Goal: Task Accomplishment & Management: Use online tool/utility

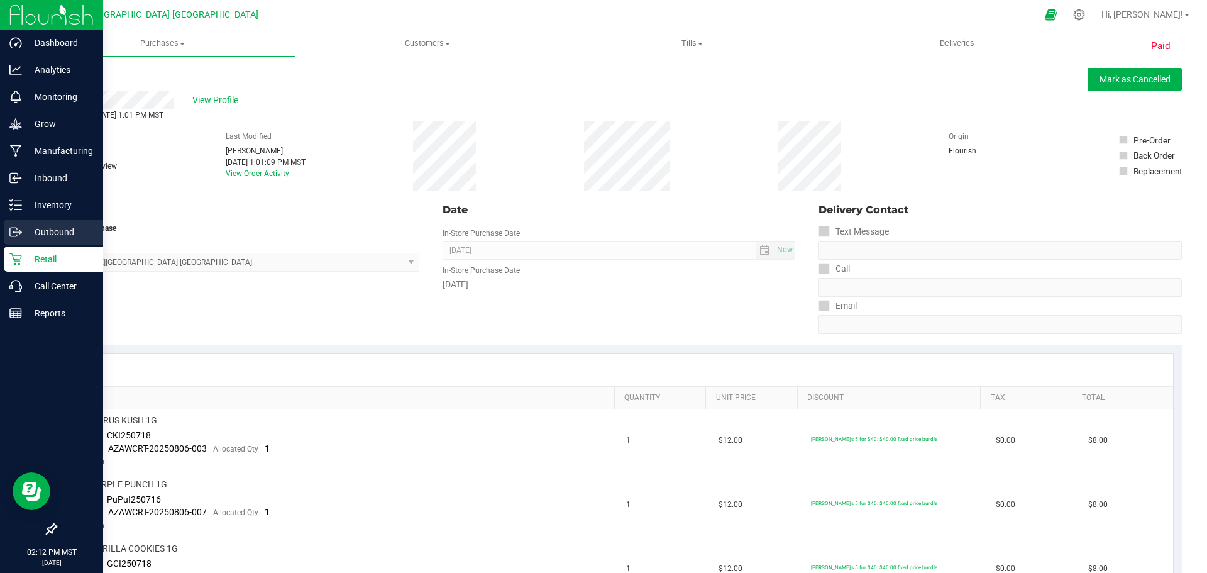
click at [20, 221] on div "Outbound" at bounding box center [53, 231] width 99 height 25
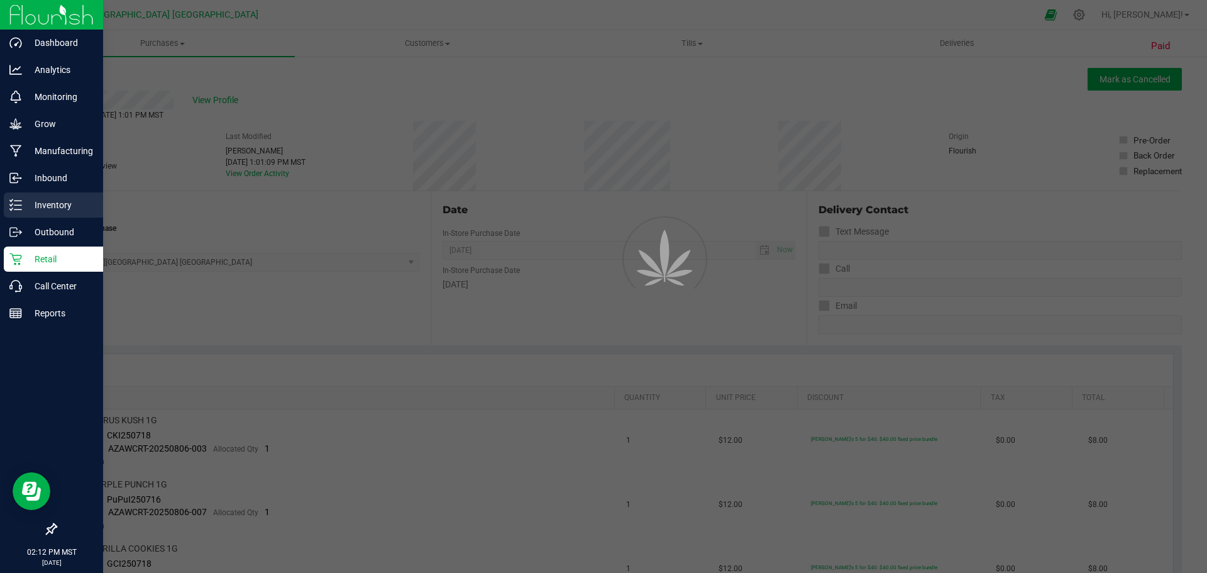
click at [25, 201] on p "Inventory" at bounding box center [59, 204] width 75 height 15
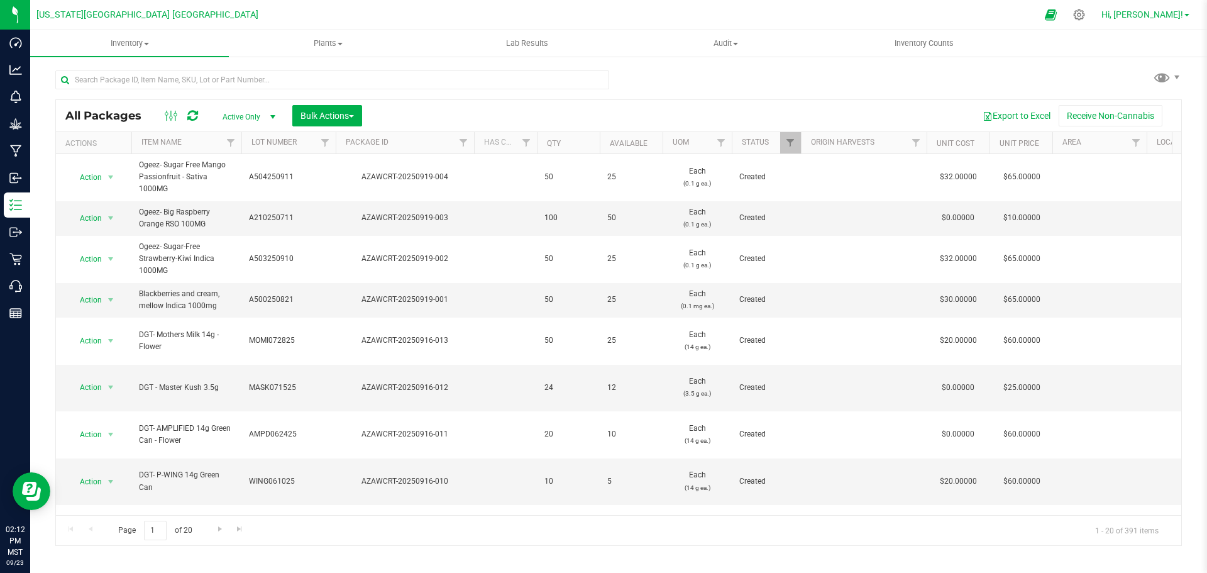
click at [1170, 16] on span "Hi, [PERSON_NAME]!" at bounding box center [1142, 14] width 82 height 10
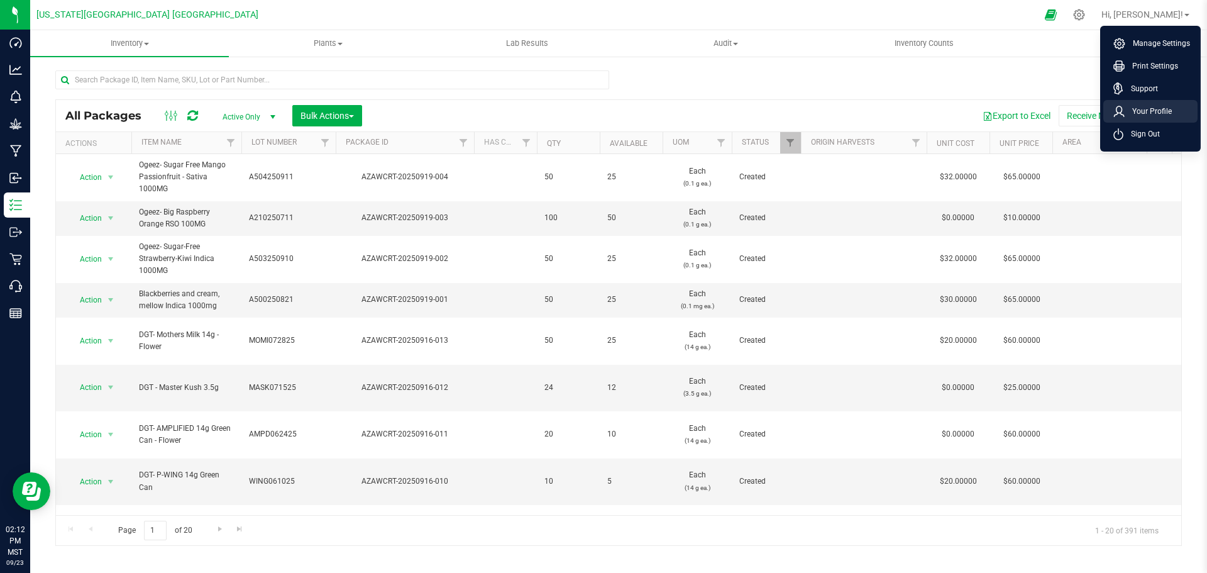
click at [1160, 112] on span "Your Profile" at bounding box center [1147, 111] width 47 height 13
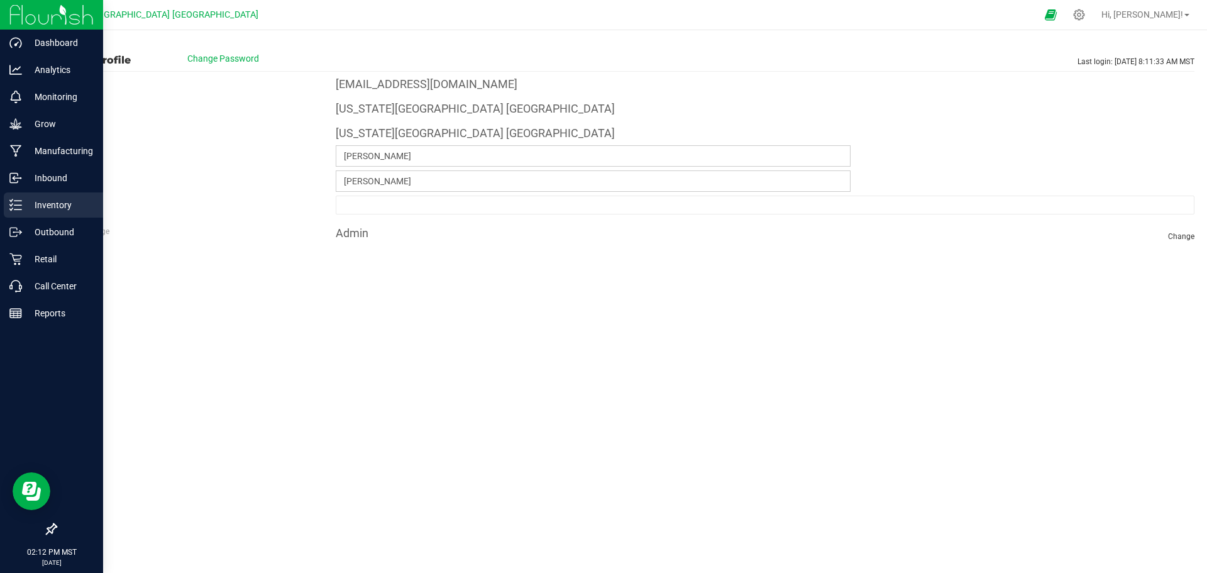
click at [18, 200] on line at bounding box center [17, 200] width 7 height 0
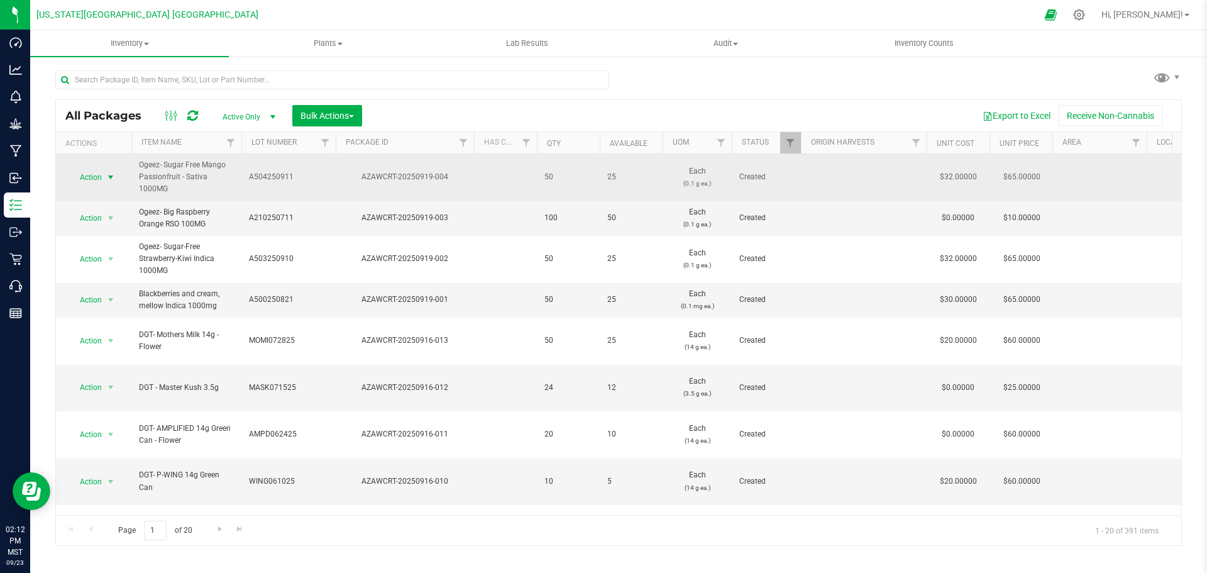
click at [106, 178] on span "select" at bounding box center [111, 177] width 10 height 10
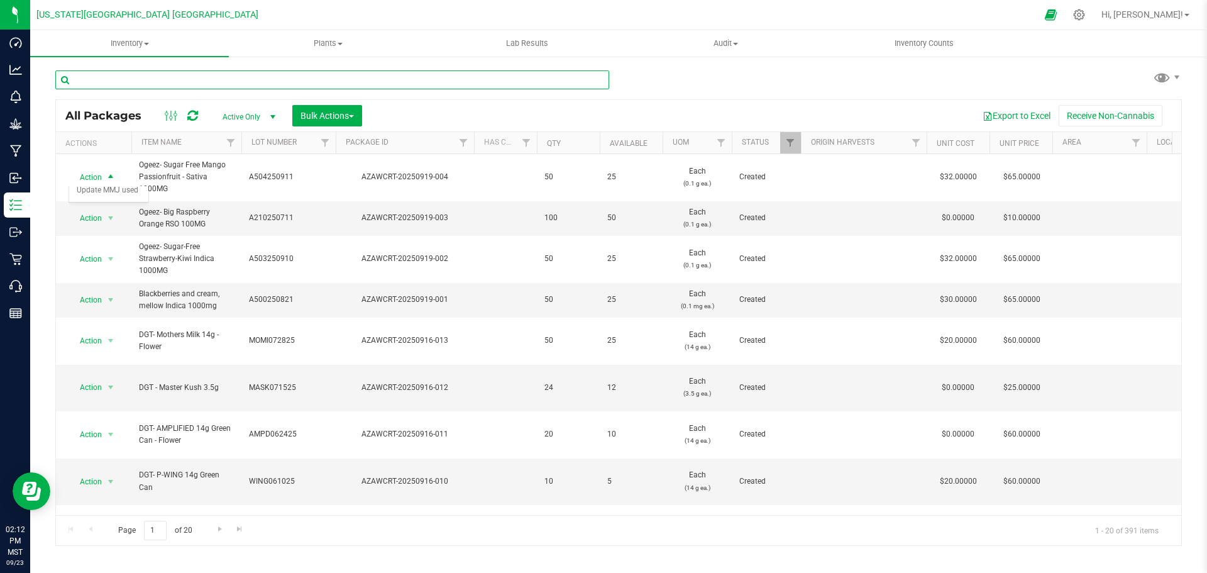
click at [287, 76] on input "text" at bounding box center [332, 79] width 554 height 19
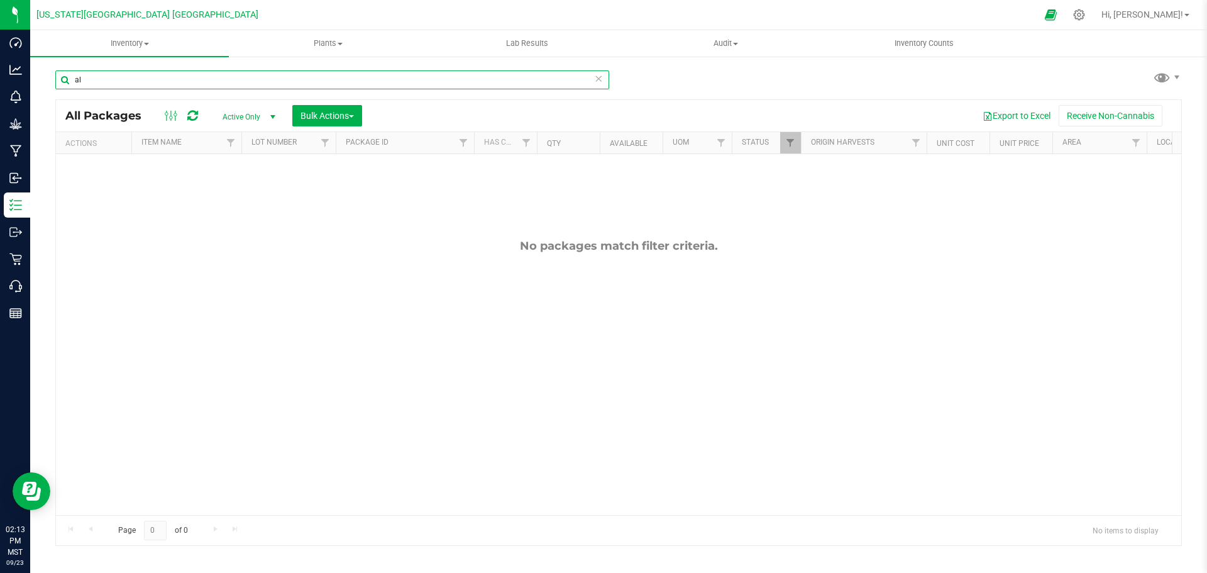
type input "a"
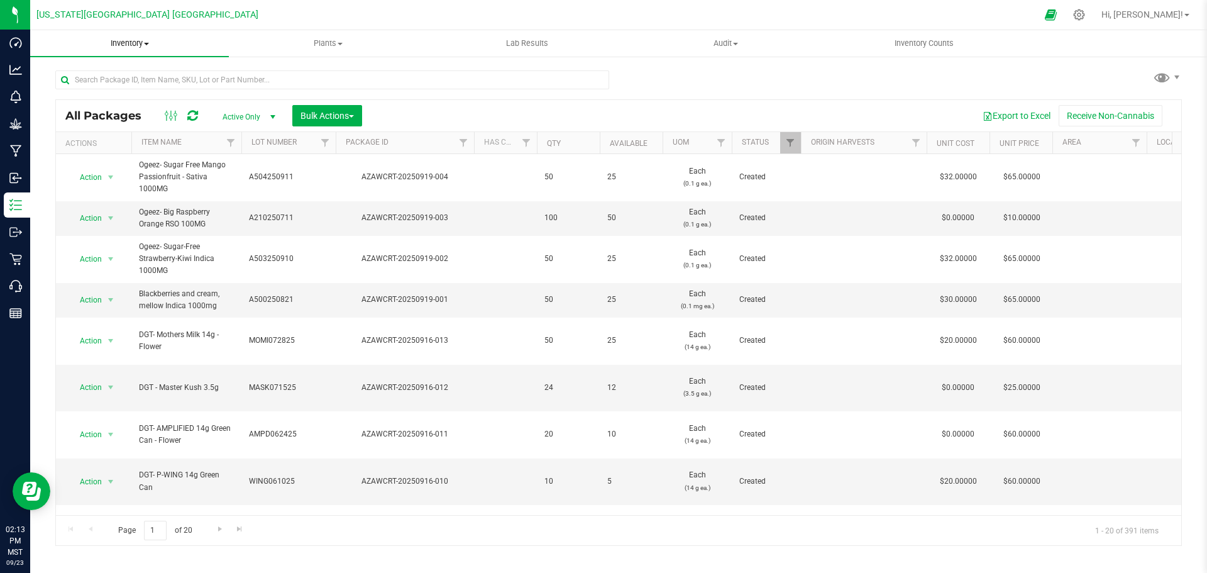
click at [131, 43] on span "Inventory" at bounding box center [129, 43] width 199 height 11
click at [82, 89] on span "All inventory" at bounding box center [72, 90] width 85 height 11
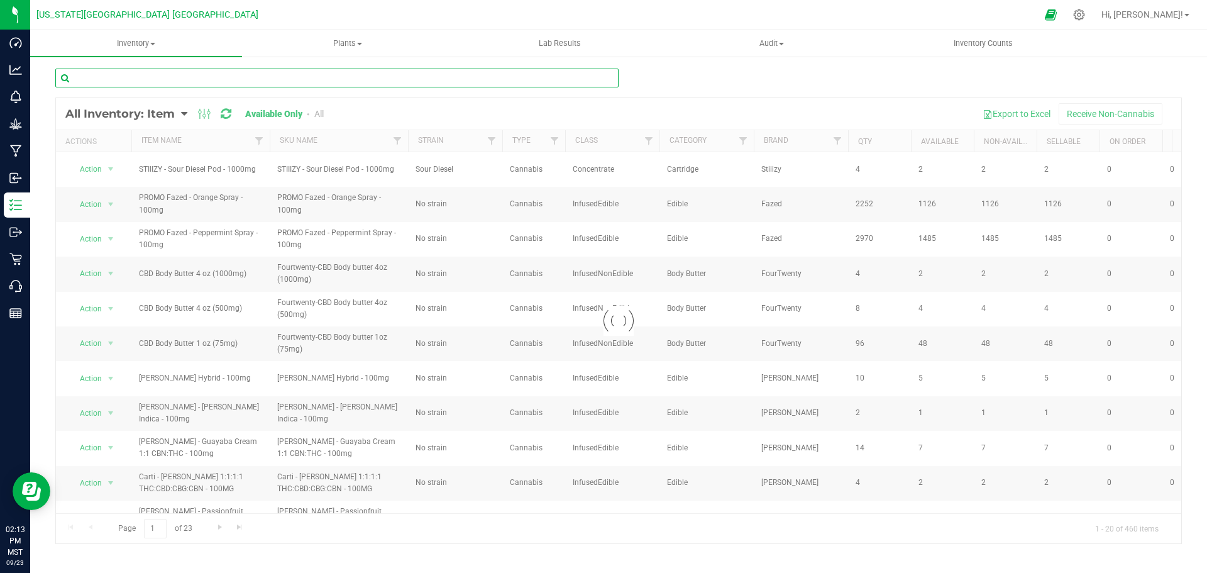
click at [111, 78] on input "text" at bounding box center [336, 78] width 563 height 19
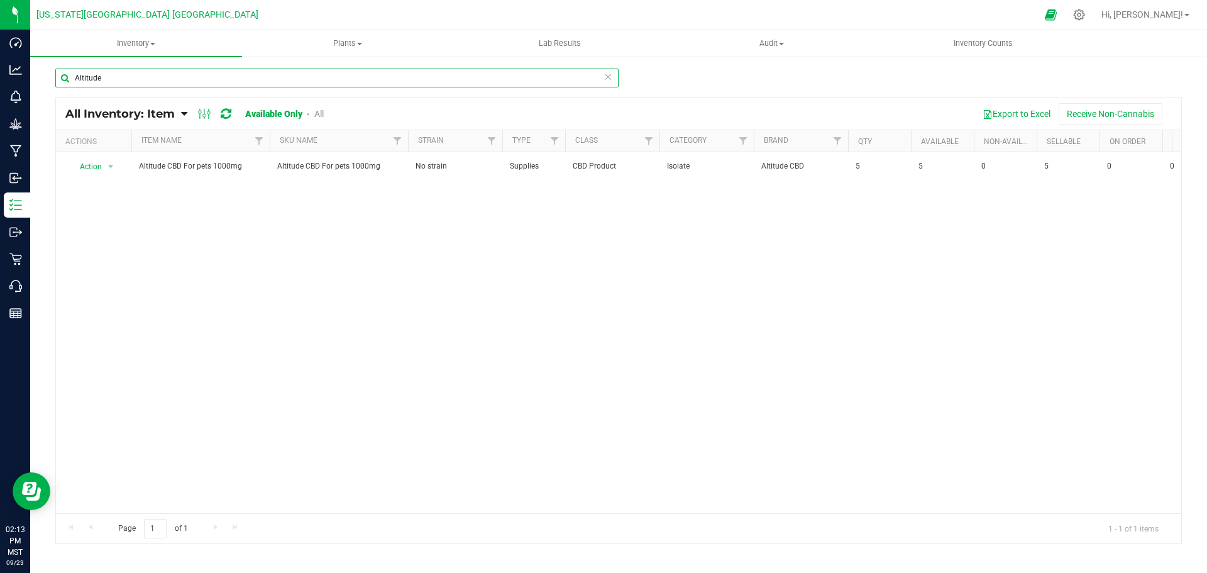
click at [129, 80] on input "Altitude" at bounding box center [336, 78] width 563 height 19
type input "A"
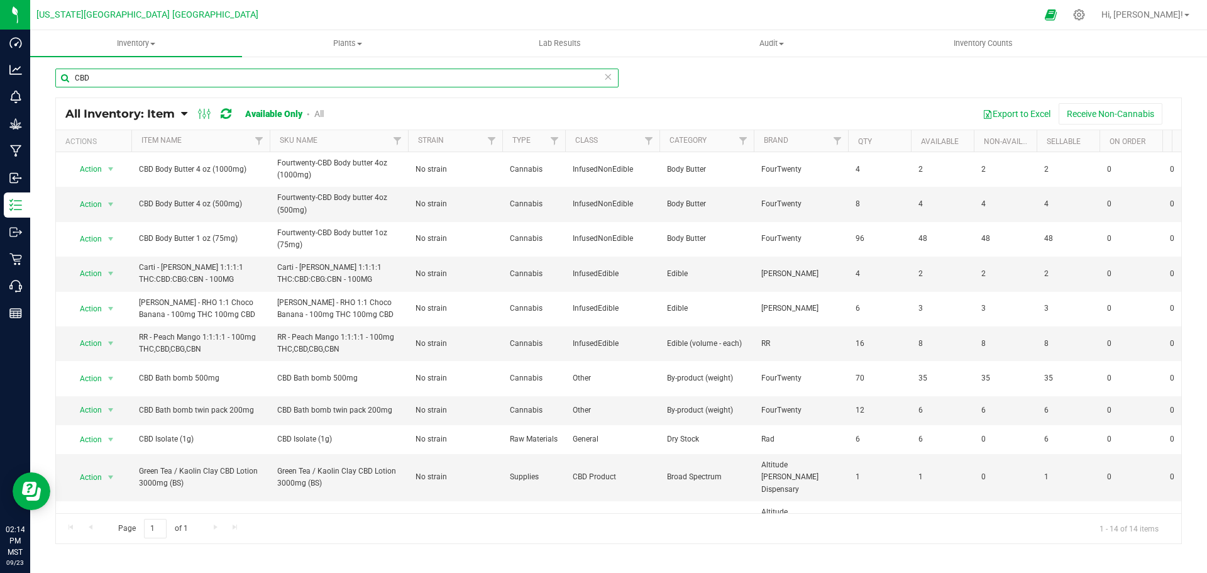
click at [119, 80] on input "CBD" at bounding box center [336, 78] width 563 height 19
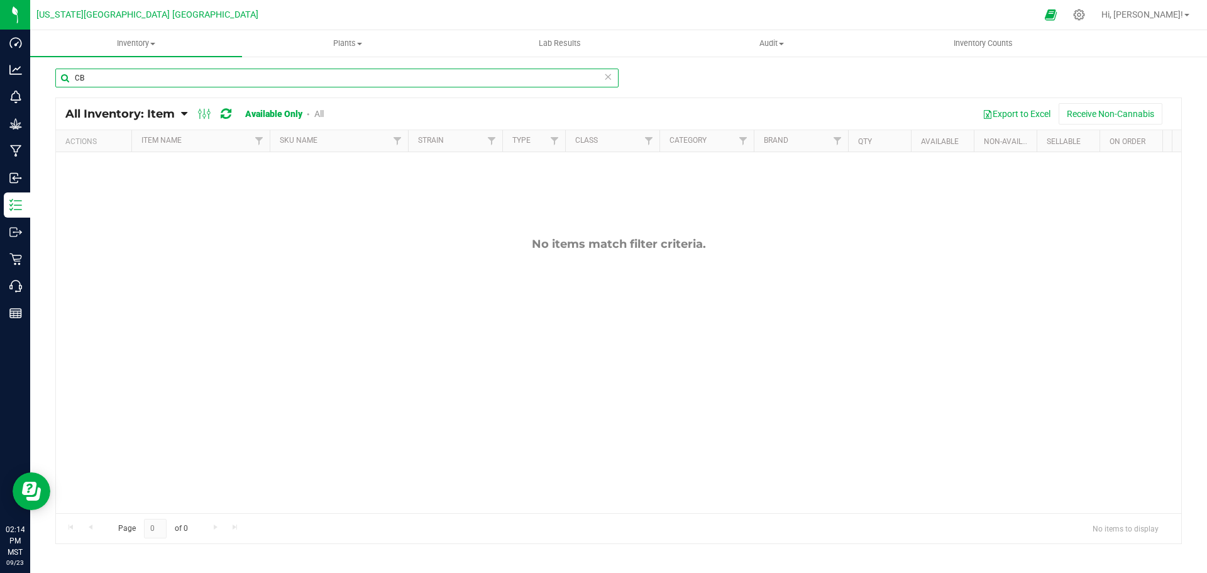
type input "C"
click at [320, 113] on link "All" at bounding box center [318, 114] width 9 height 10
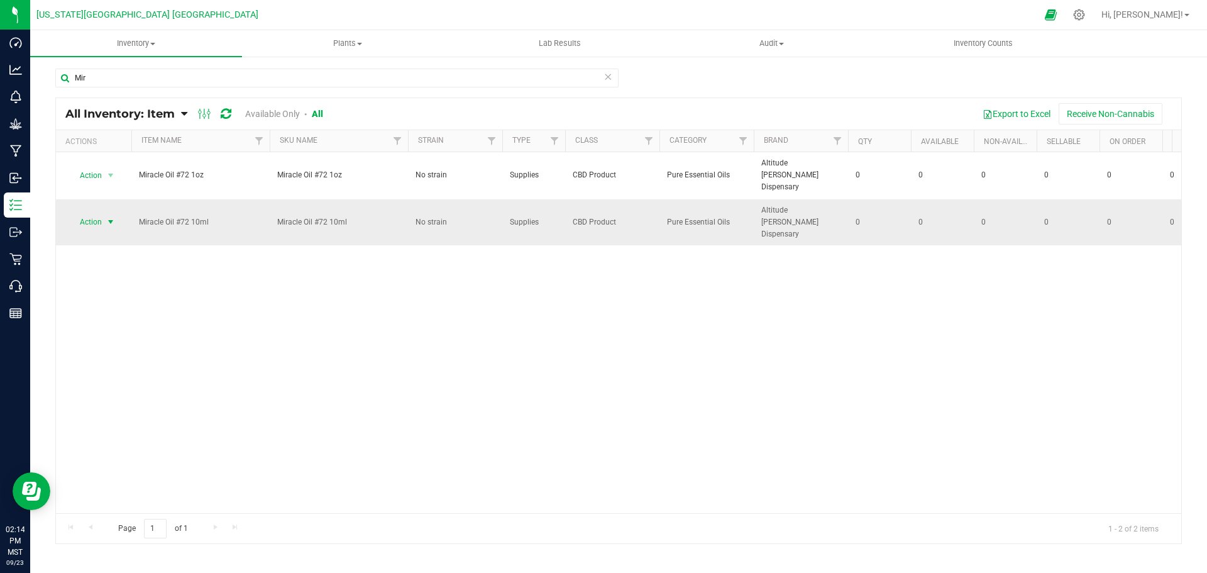
click at [85, 213] on span "Action" at bounding box center [86, 222] width 34 height 18
click at [87, 299] on li "Print product labels" at bounding box center [109, 307] width 80 height 35
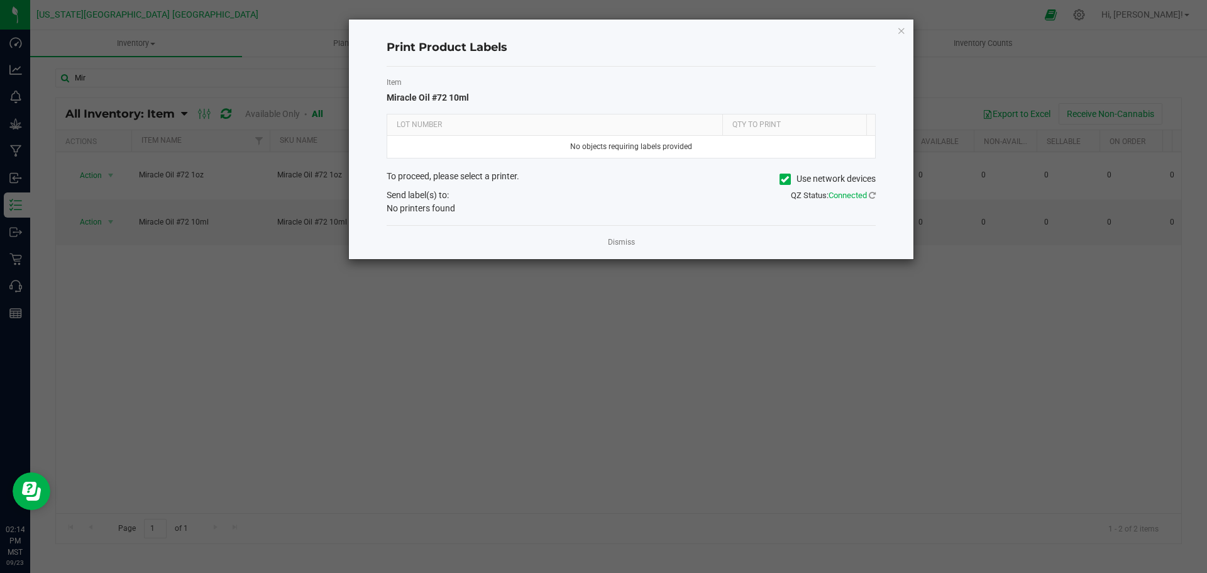
click at [782, 179] on icon at bounding box center [785, 179] width 8 height 0
click at [0, 0] on input "Use network devices" at bounding box center [0, 0] width 0 height 0
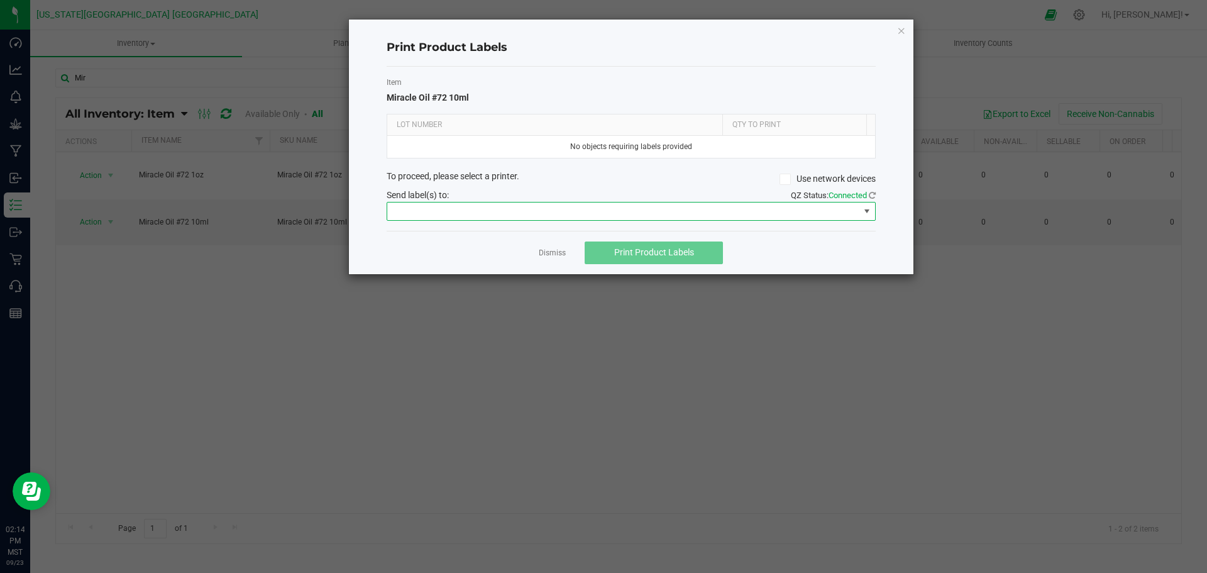
click at [546, 208] on span at bounding box center [623, 211] width 472 height 18
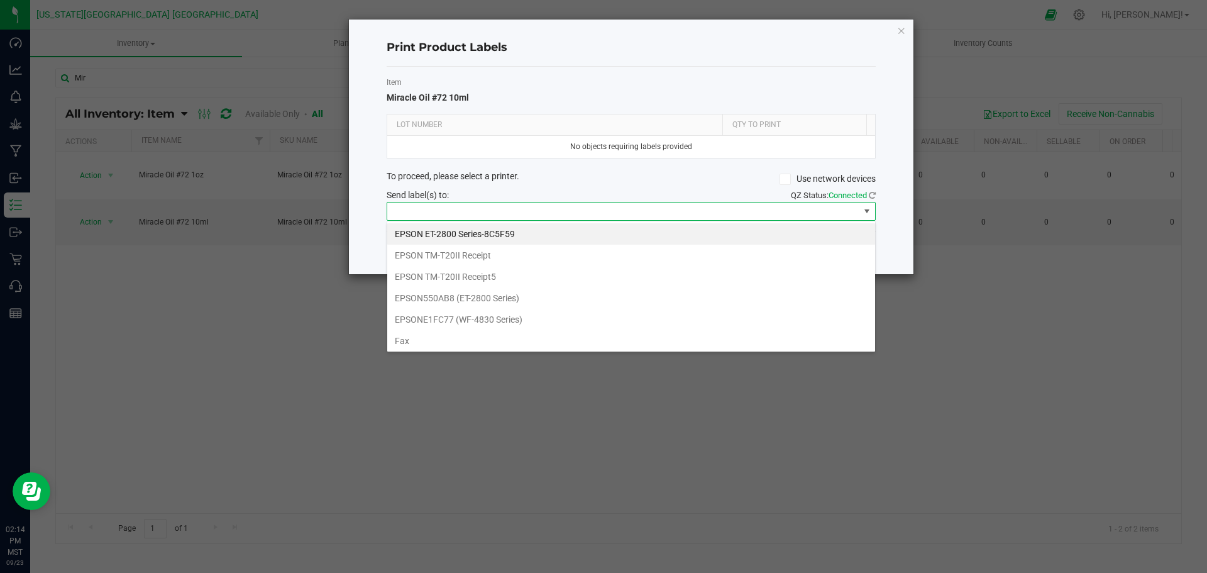
scroll to position [19, 489]
click at [450, 253] on Receipt "EPSON TM-T20II Receipt" at bounding box center [631, 254] width 488 height 21
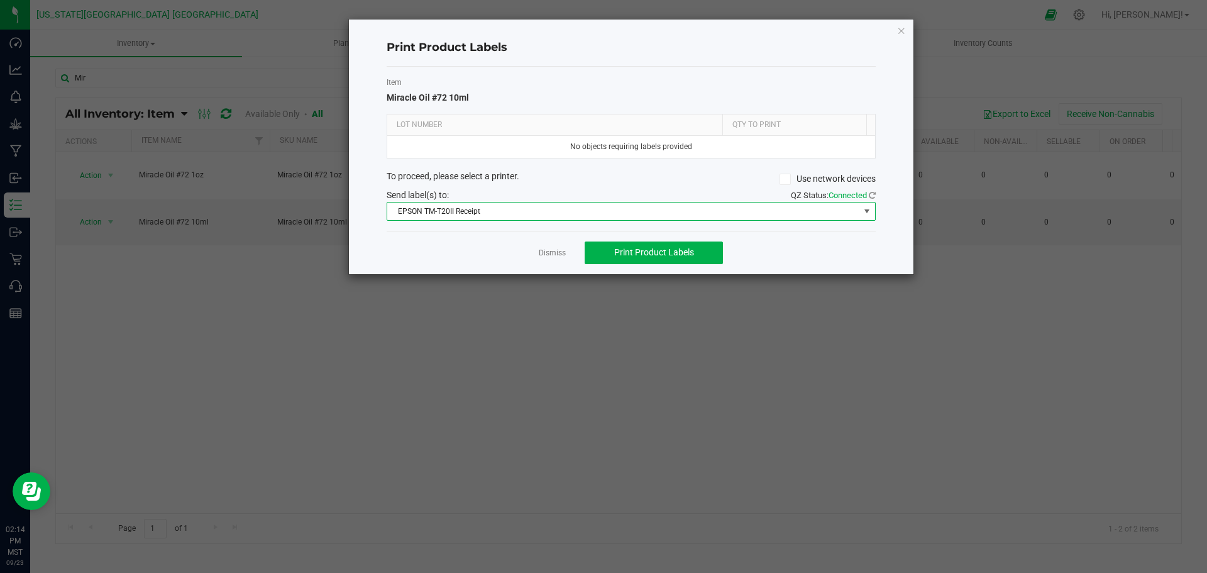
click at [462, 210] on span "EPSON TM-T20II Receipt" at bounding box center [623, 211] width 472 height 18
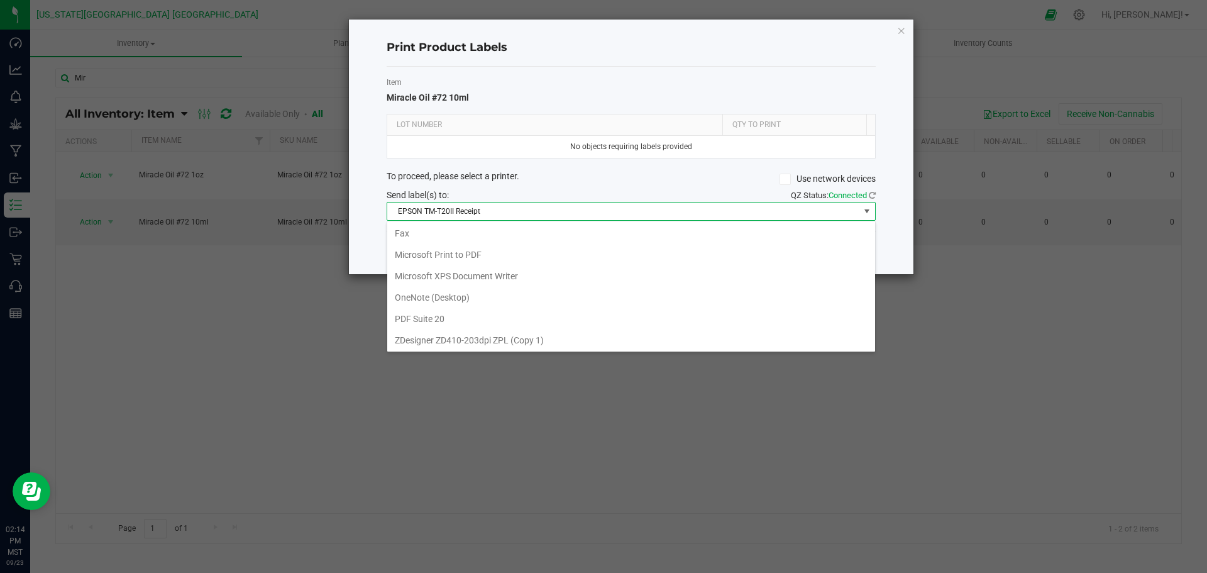
scroll to position [109, 0]
click at [441, 338] on 1\) "ZDesigner ZD410-203dpi ZPL (Copy 1)" at bounding box center [631, 337] width 488 height 21
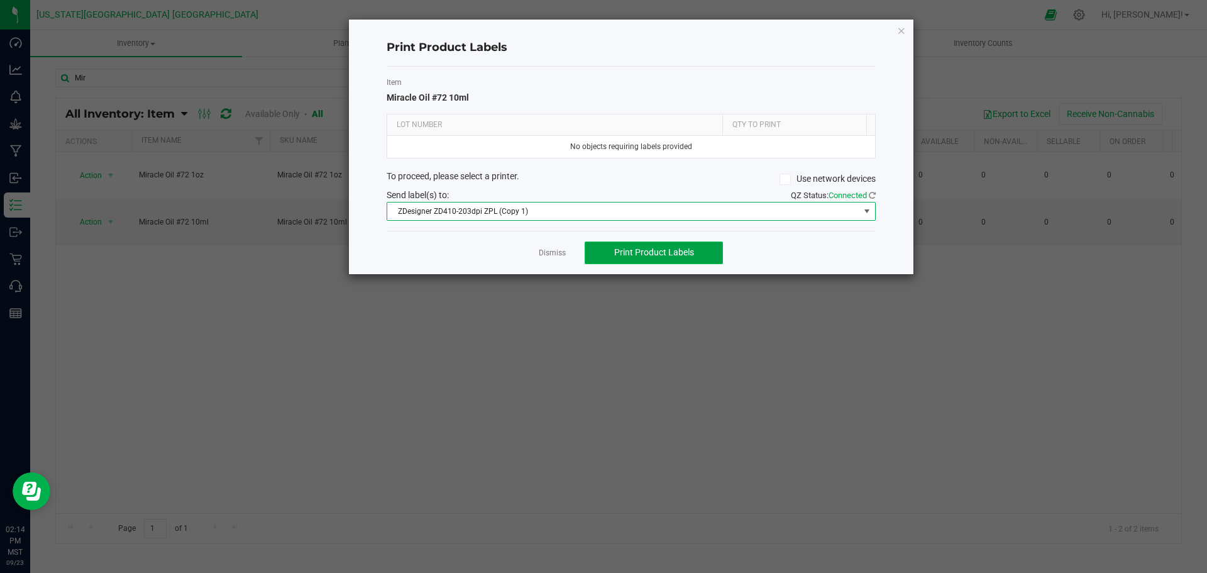
click at [632, 257] on span "Print Product Labels" at bounding box center [654, 252] width 80 height 10
click at [527, 205] on span "ZDesigner ZD410-203dpi ZPL (Copy 1)" at bounding box center [623, 211] width 472 height 18
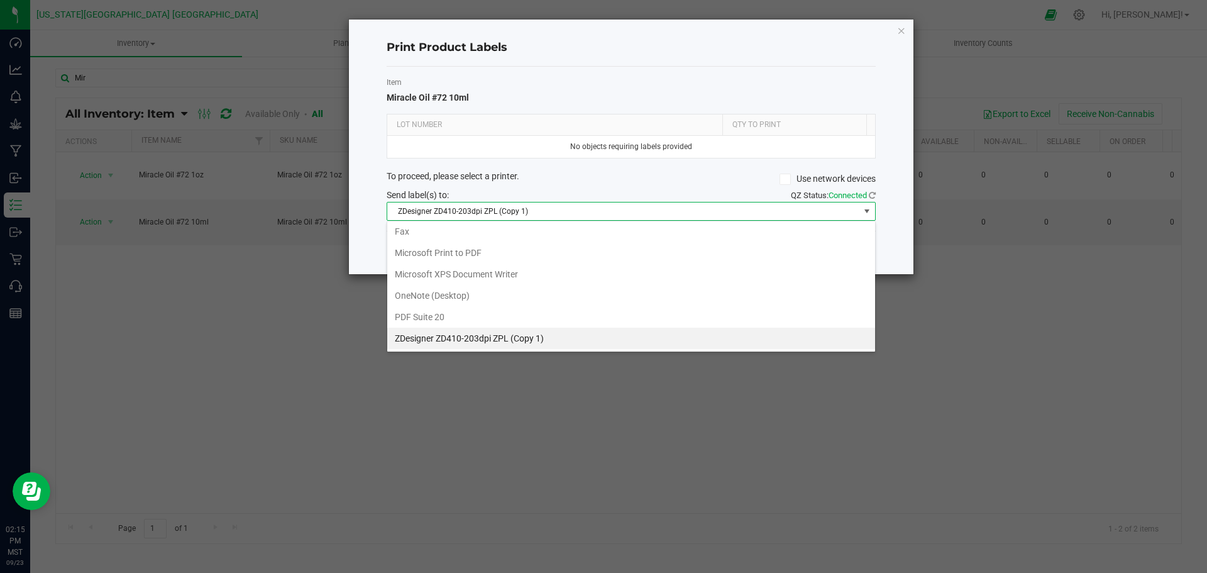
click at [627, 209] on span "ZDesigner ZD410-203dpi ZPL (Copy 1)" at bounding box center [623, 211] width 472 height 18
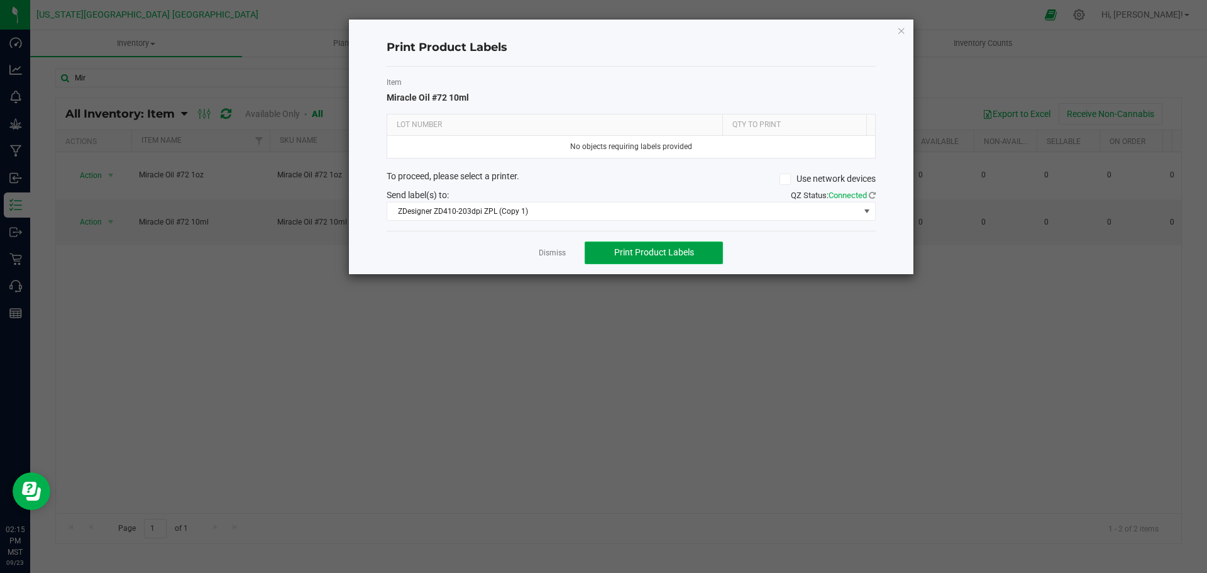
click at [640, 251] on span "Print Product Labels" at bounding box center [654, 252] width 80 height 10
click at [554, 251] on link "Dismiss" at bounding box center [552, 253] width 27 height 11
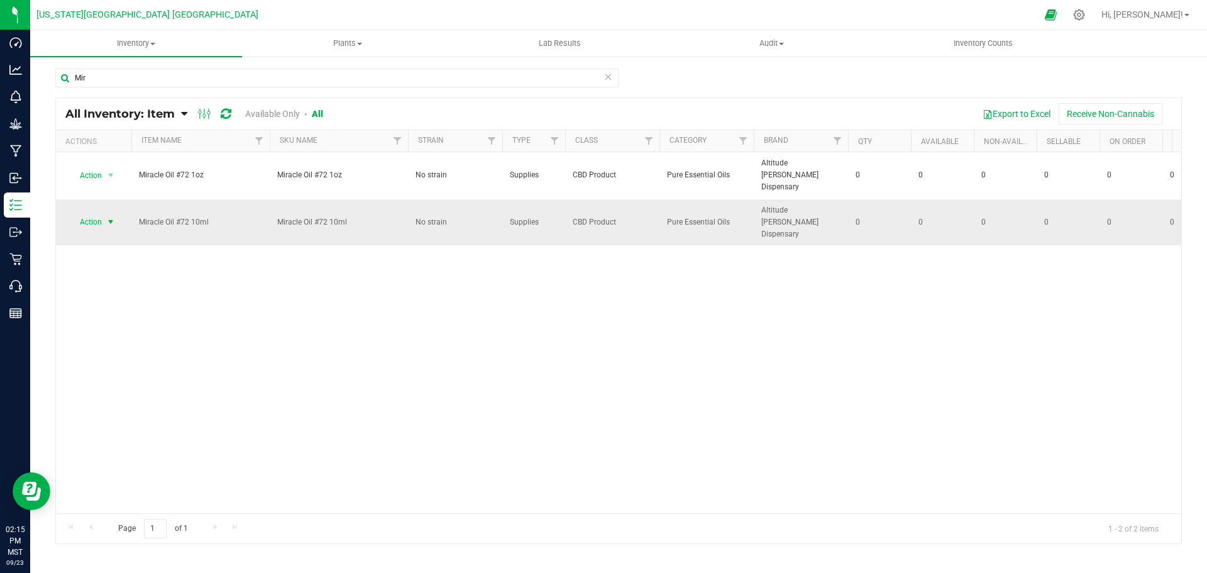
click at [86, 213] on span "Action" at bounding box center [86, 222] width 34 height 18
click at [101, 260] on li "Global inventory" at bounding box center [109, 262] width 80 height 19
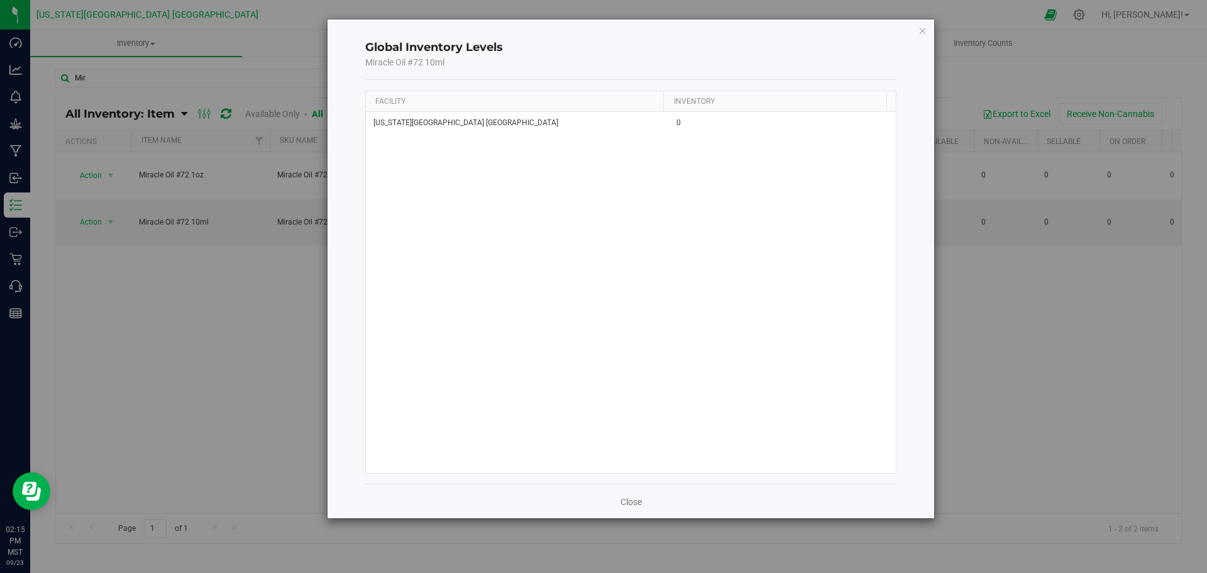
drag, startPoint x: 923, startPoint y: 27, endPoint x: 909, endPoint y: 28, distance: 13.9
click at [923, 28] on icon "button" at bounding box center [922, 30] width 9 height 15
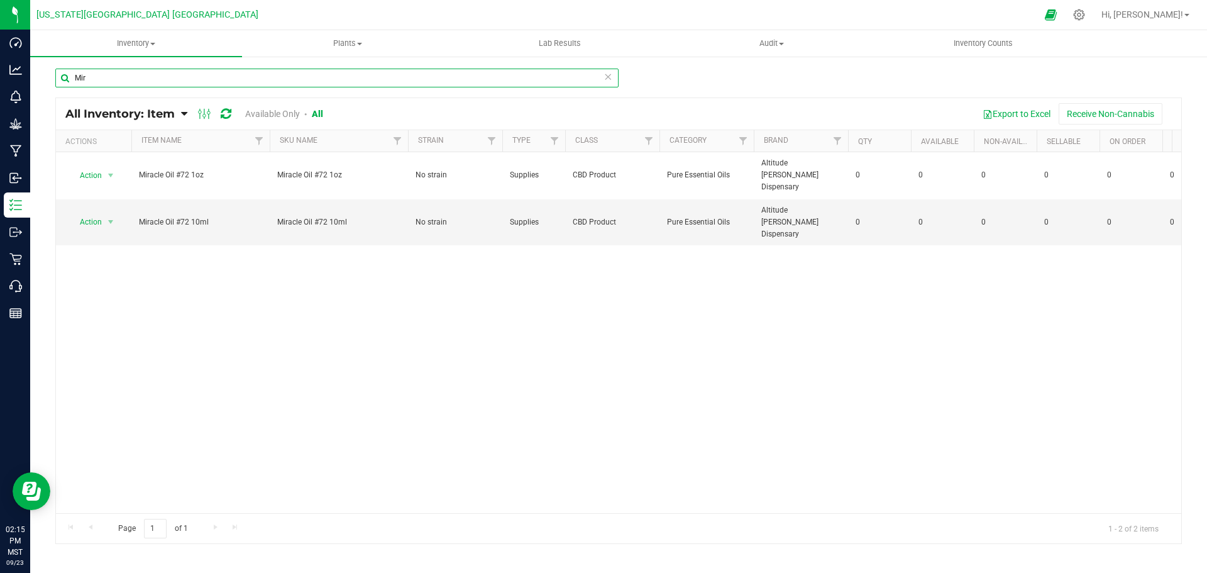
click at [106, 81] on input "Mir" at bounding box center [336, 78] width 563 height 19
type input "M"
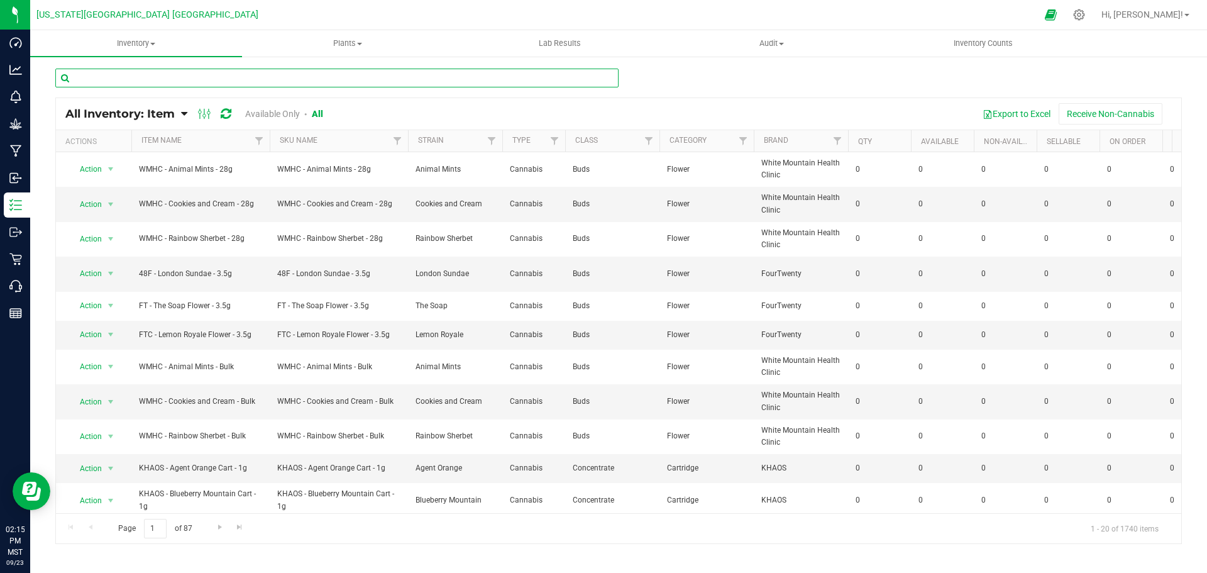
click at [106, 79] on input "text" at bounding box center [336, 78] width 563 height 19
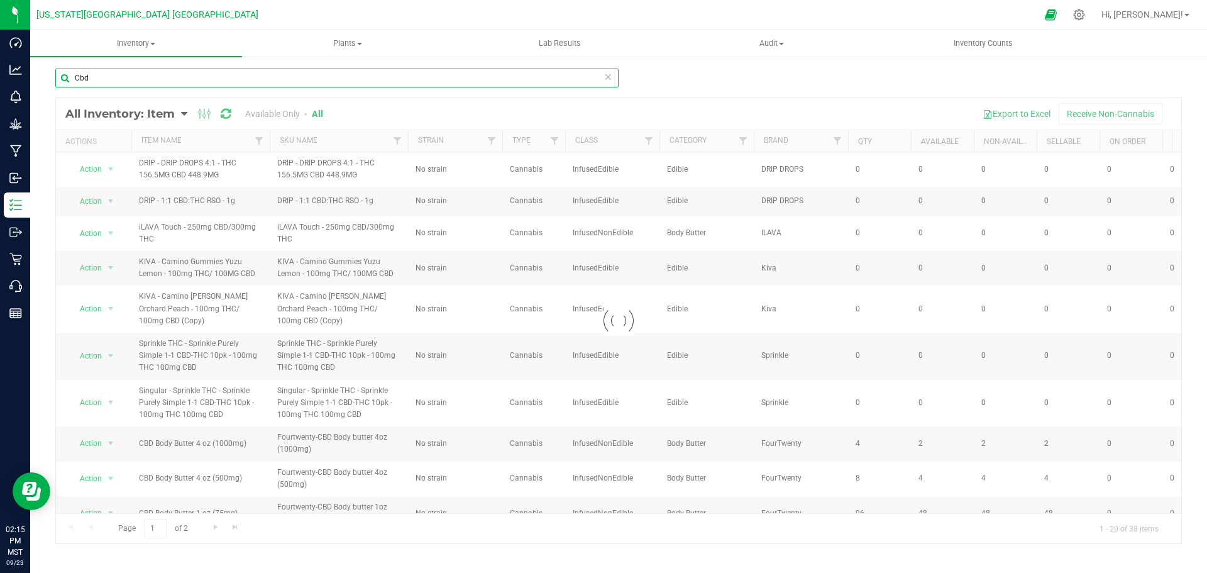
click at [99, 75] on input "Cbd" at bounding box center [336, 78] width 563 height 19
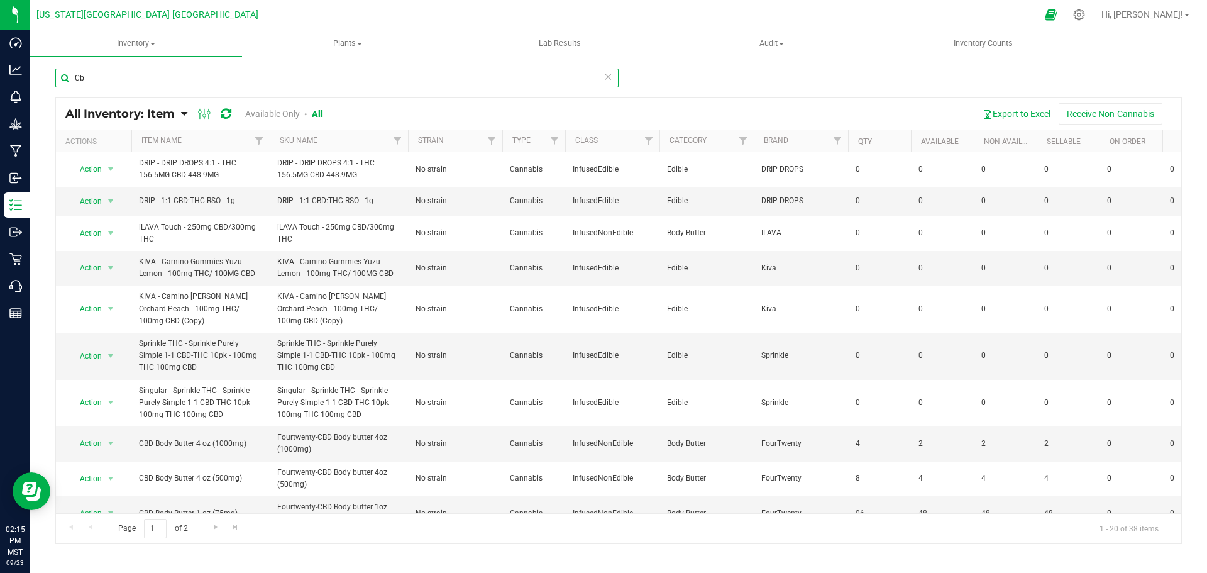
type input "C"
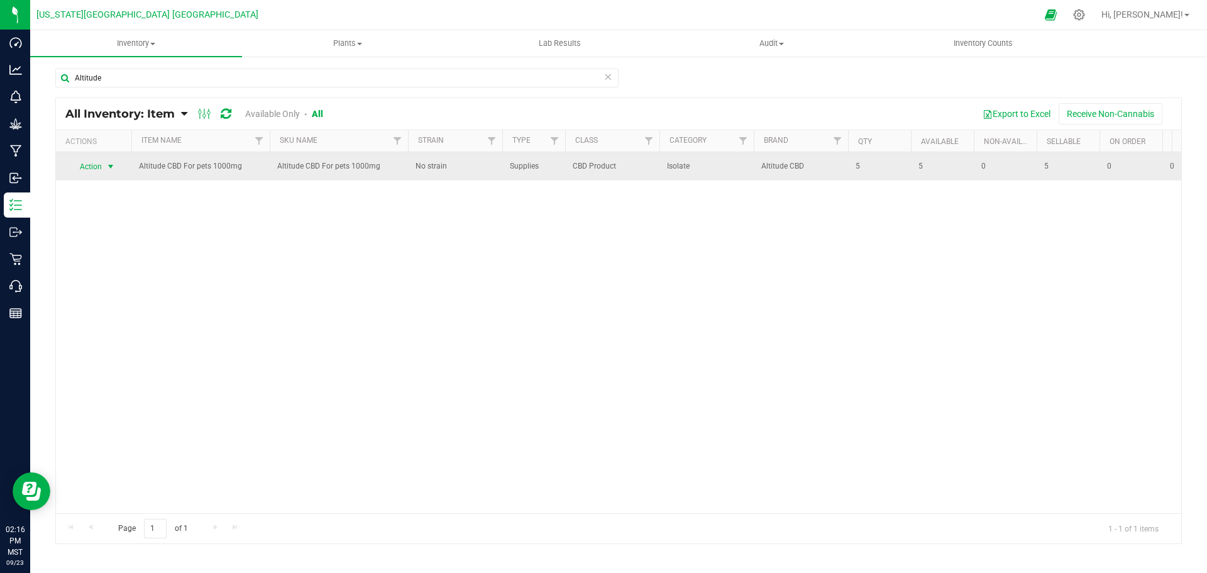
click at [93, 167] on span "Action" at bounding box center [86, 167] width 34 height 18
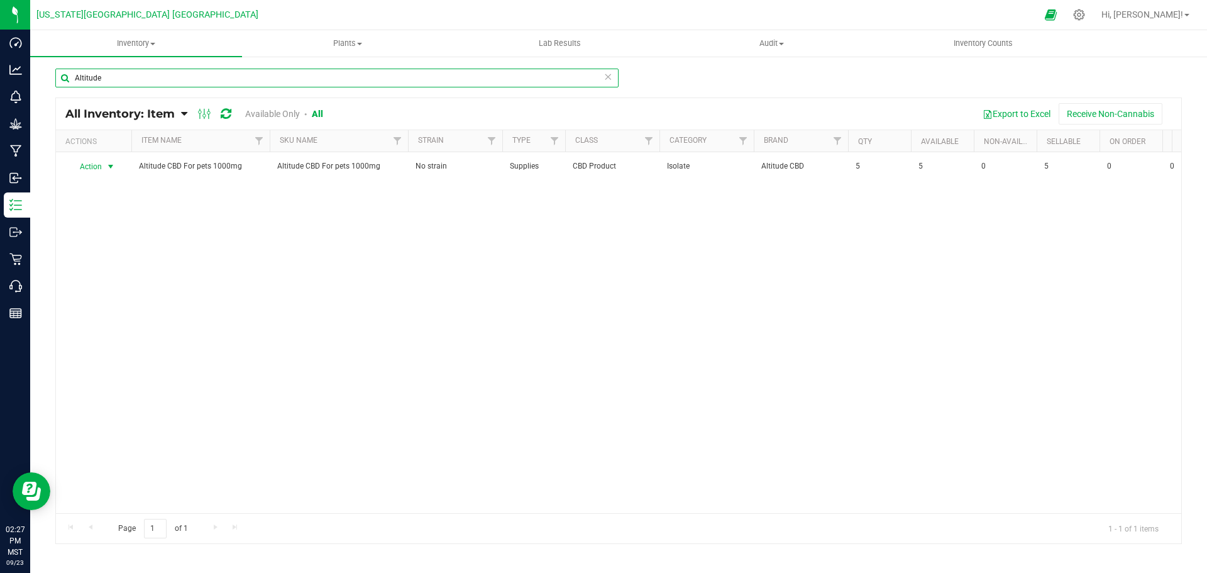
click at [125, 78] on input "Altitude" at bounding box center [336, 78] width 563 height 19
type input "A"
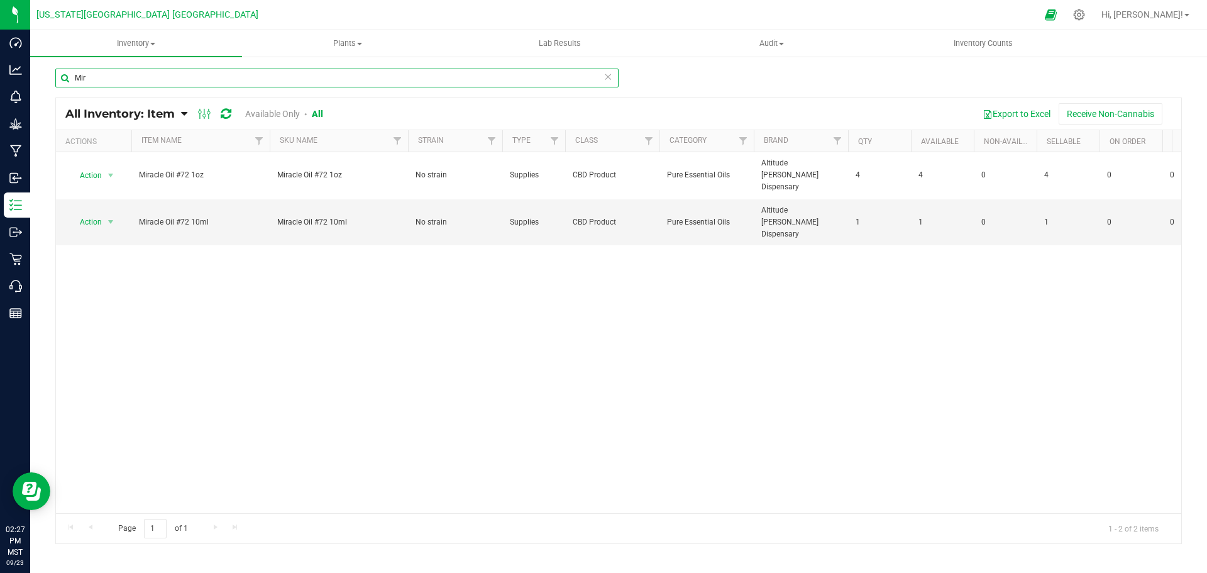
type input "Mir"
click at [319, 421] on div "Action Action Adjust qty Edit lots/costs Global inventory Locate inventory Prin…" at bounding box center [618, 332] width 1125 height 361
